Goal: Book appointment/travel/reservation

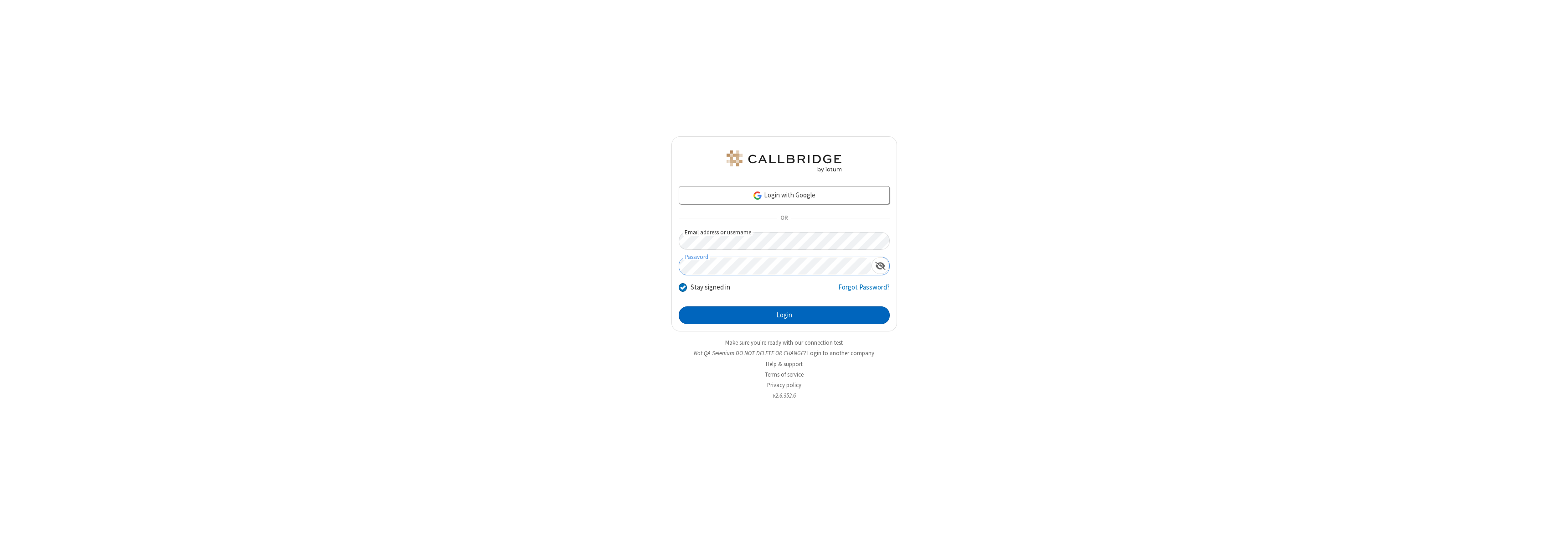
click at [784, 316] on button "Login" at bounding box center [784, 316] width 211 height 18
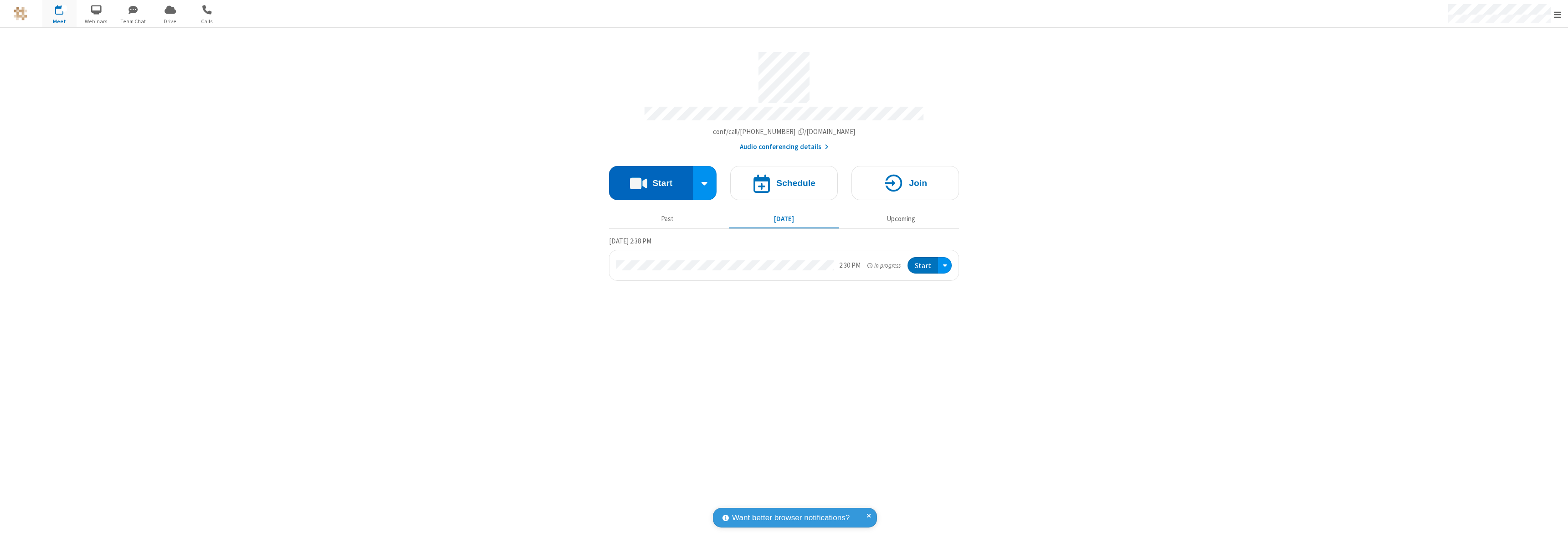
click at [651, 179] on button "Start" at bounding box center [651, 184] width 84 height 35
